Goal: Task Accomplishment & Management: Use online tool/utility

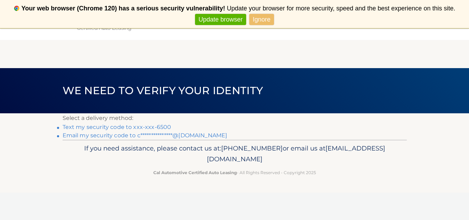
click at [217, 18] on link "Update browser" at bounding box center [220, 19] width 51 height 11
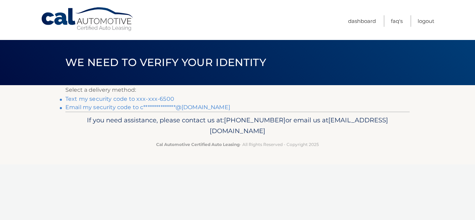
click at [113, 98] on link "Text my security code to xxx-xxx-6500" at bounding box center [119, 99] width 109 height 7
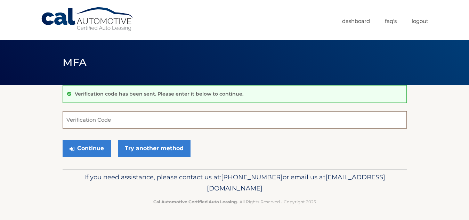
drag, startPoint x: 122, startPoint y: 117, endPoint x: 115, endPoint y: 138, distance: 22.4
click at [115, 138] on form "Verification Code Continue Try another method" at bounding box center [235, 135] width 344 height 49
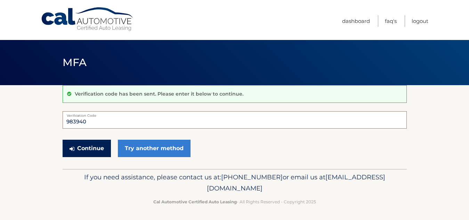
type input "983940"
click at [85, 145] on button "Continue" at bounding box center [87, 148] width 48 height 17
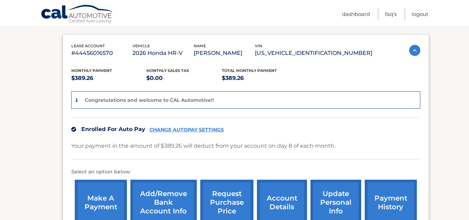
scroll to position [139, 0]
